Goal: Book appointment/travel/reservation

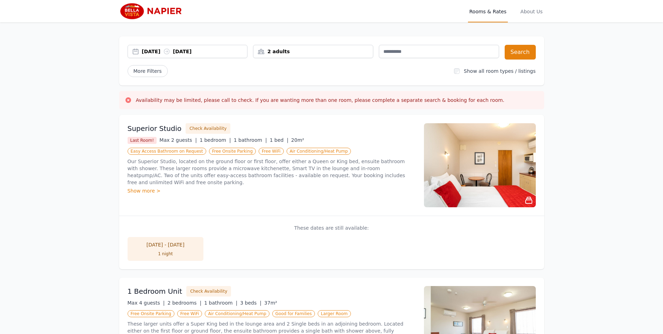
click at [154, 52] on div "[DATE] [DATE]" at bounding box center [195, 51] width 106 height 7
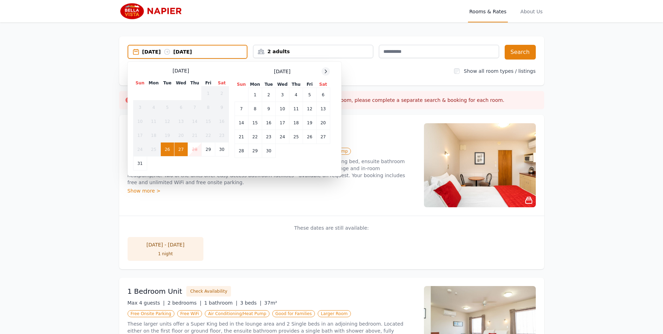
click at [328, 71] on icon at bounding box center [326, 72] width 6 height 6
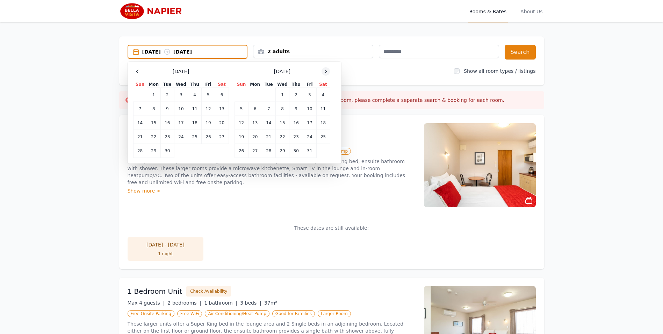
click at [328, 71] on icon at bounding box center [326, 72] width 6 height 6
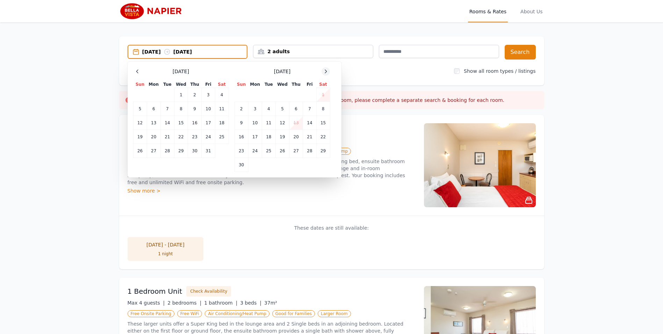
click at [328, 71] on icon at bounding box center [326, 72] width 6 height 6
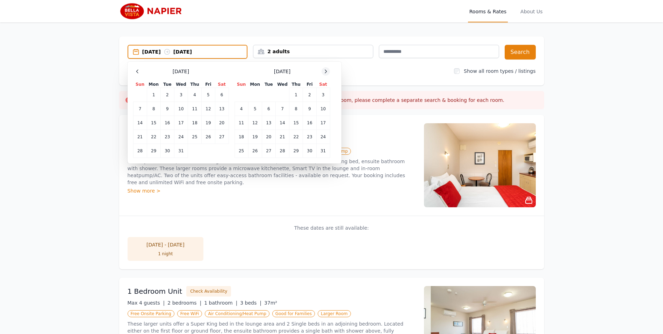
click at [328, 71] on icon at bounding box center [326, 72] width 6 height 6
click at [285, 127] on td "18" at bounding box center [283, 123] width 14 height 14
click at [305, 126] on td "20" at bounding box center [309, 123] width 13 height 14
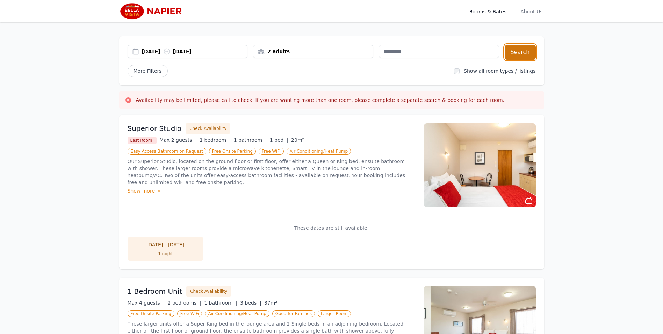
click at [525, 50] on button "Search" at bounding box center [520, 52] width 31 height 15
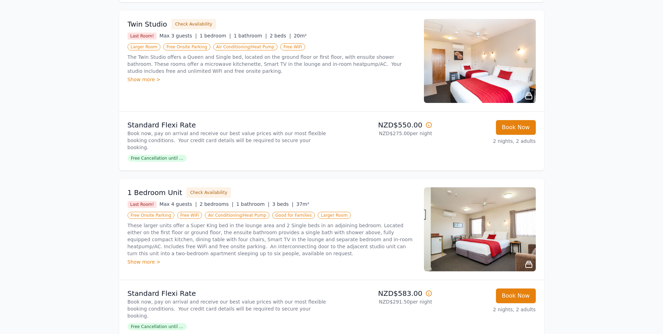
scroll to position [420, 0]
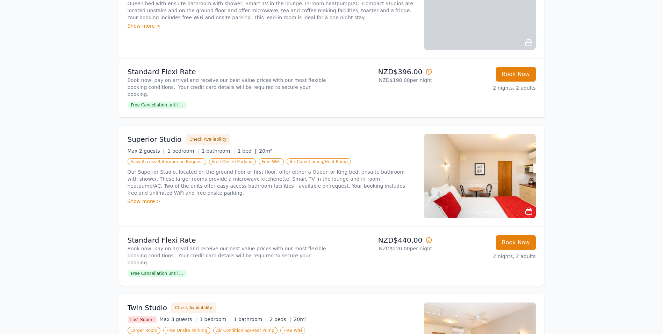
scroll to position [70, 0]
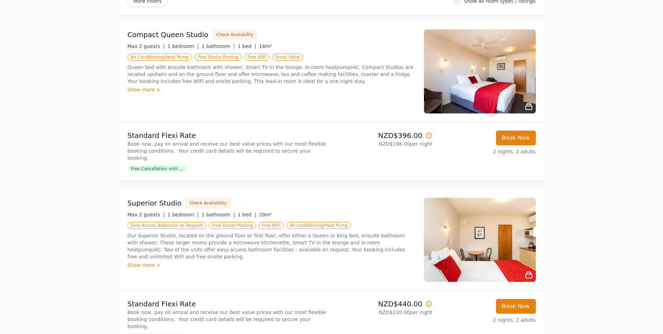
click at [497, 247] on img at bounding box center [480, 240] width 112 height 84
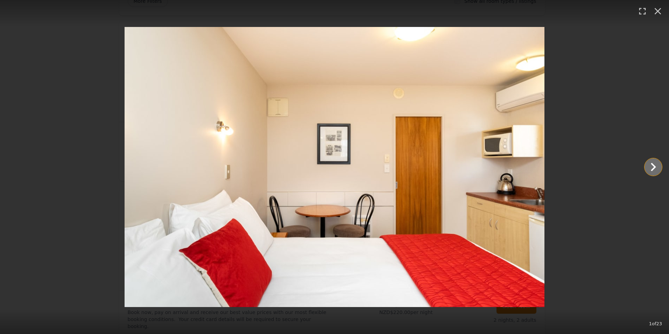
click at [653, 165] on icon "Show slide 2 of 23" at bounding box center [653, 167] width 5 height 8
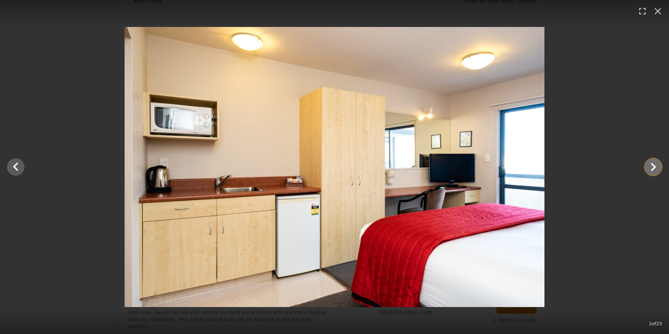
click at [653, 163] on icon "Show slide 3 of 23" at bounding box center [653, 166] width 17 height 17
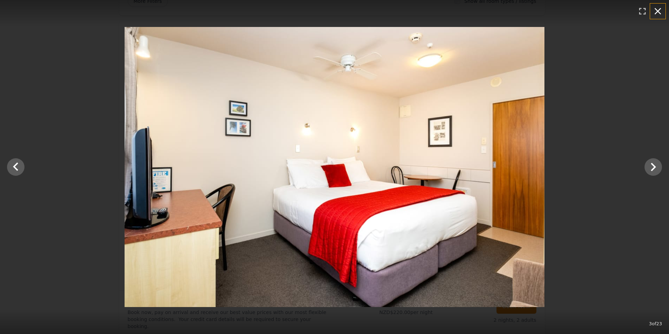
click at [660, 10] on icon "button" at bounding box center [657, 11] width 11 height 11
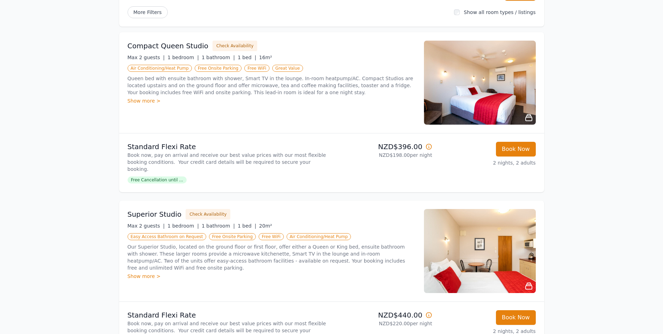
scroll to position [35, 0]
